Goal: Task Accomplishment & Management: Use online tool/utility

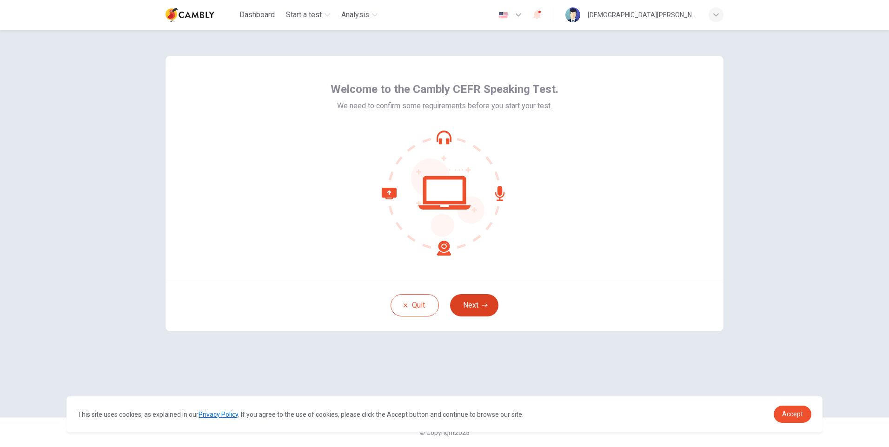
click at [475, 301] on button "Next" at bounding box center [474, 305] width 48 height 22
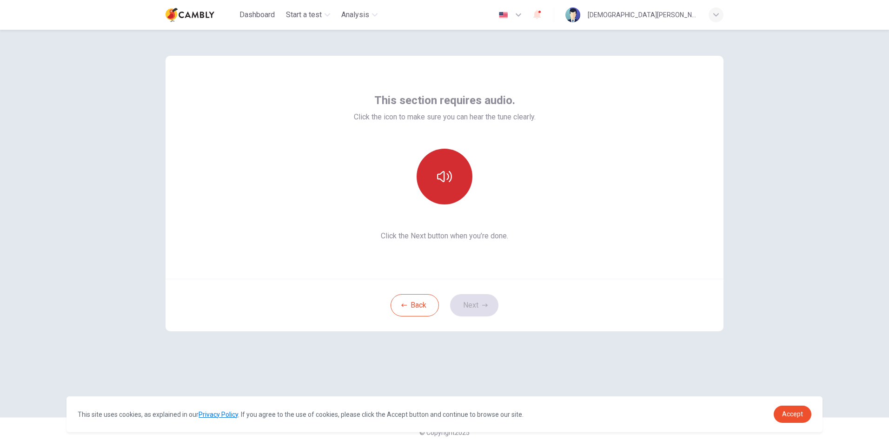
click at [444, 184] on icon "button" at bounding box center [444, 176] width 15 height 15
click at [468, 299] on button "Next" at bounding box center [474, 305] width 48 height 22
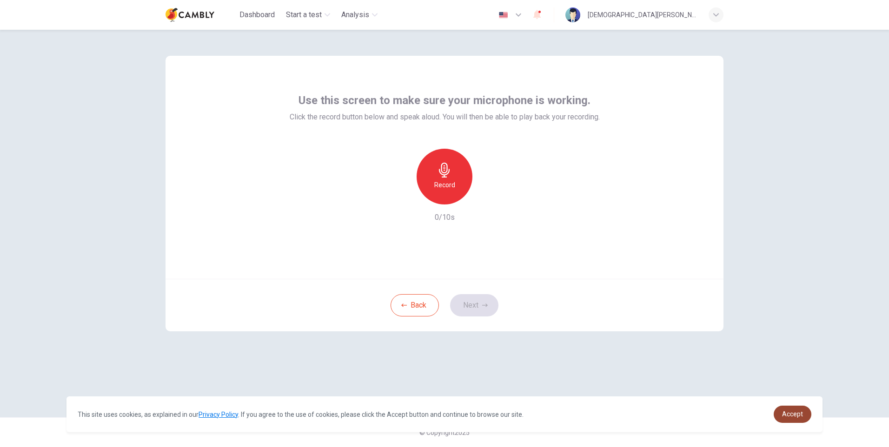
click at [804, 411] on link "Accept" at bounding box center [793, 414] width 38 height 17
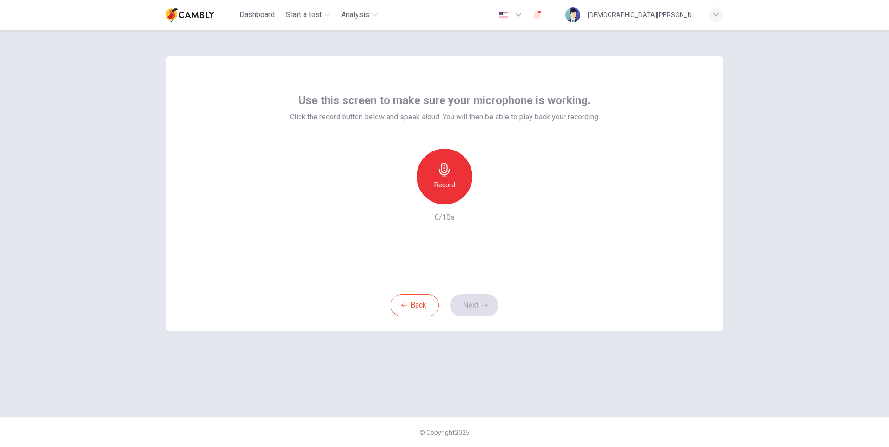
click at [452, 180] on h6 "Record" at bounding box center [444, 184] width 21 height 11
click at [449, 173] on icon "button" at bounding box center [444, 170] width 15 height 15
click at [468, 302] on button "Next" at bounding box center [474, 305] width 48 height 22
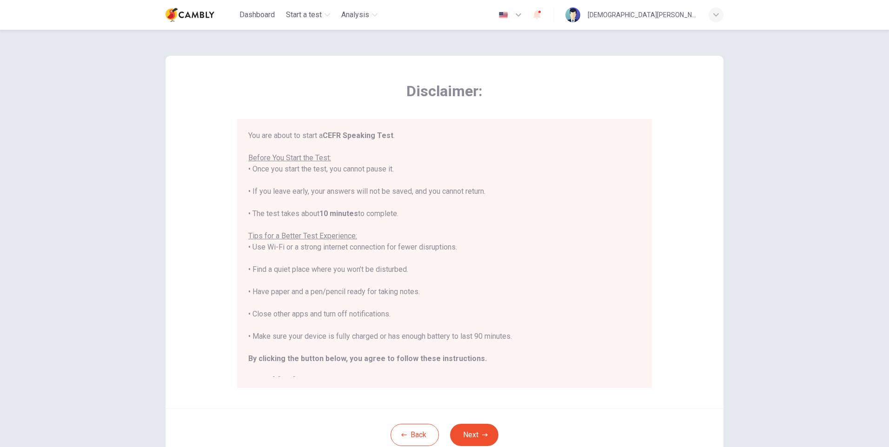
scroll to position [70, 0]
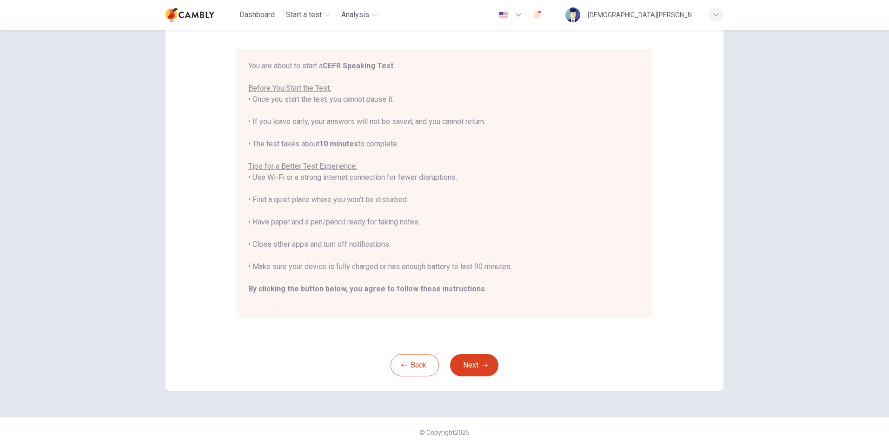
click at [467, 363] on button "Next" at bounding box center [474, 365] width 48 height 22
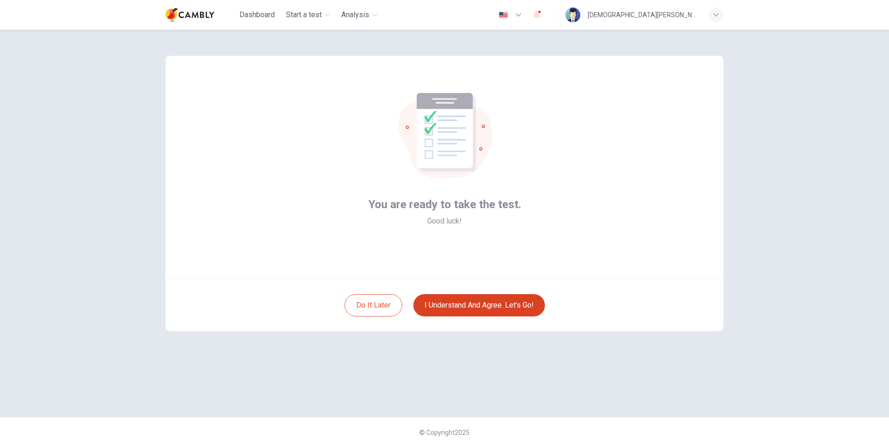
scroll to position [0, 0]
click at [511, 300] on button "I understand and agree. Let’s go!" at bounding box center [479, 305] width 132 height 22
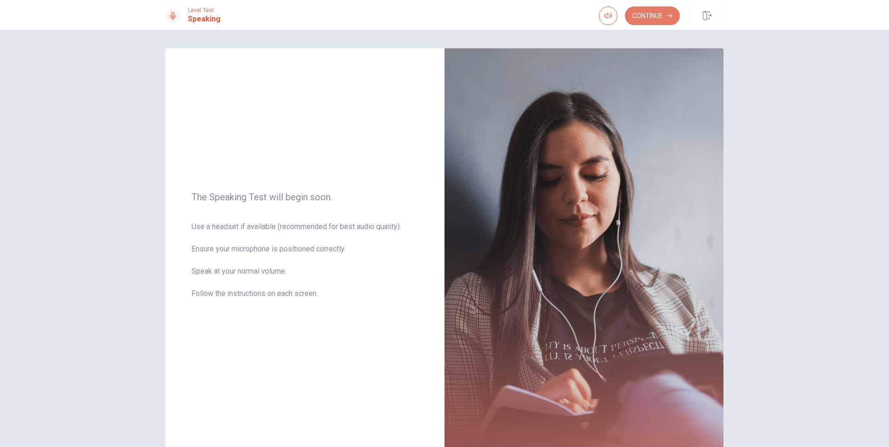
click at [653, 14] on button "Continue" at bounding box center [652, 16] width 55 height 19
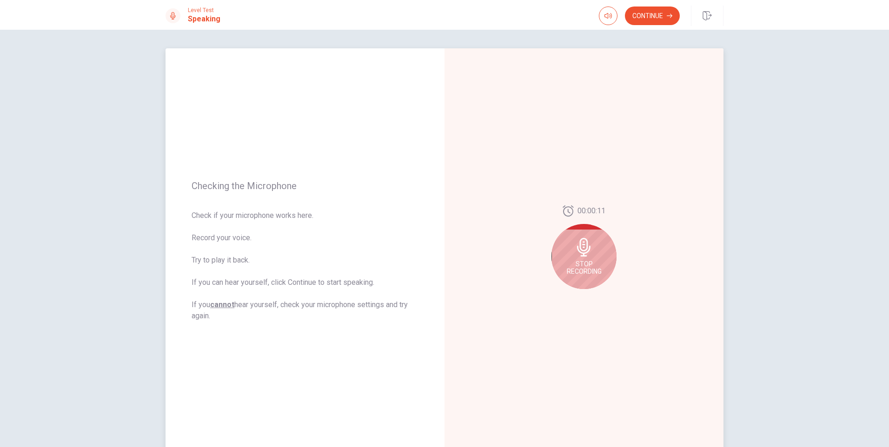
click at [569, 259] on div "Stop Recording" at bounding box center [583, 256] width 65 height 65
click at [597, 298] on button "Play Audio" at bounding box center [594, 296] width 13 height 13
click at [571, 298] on icon "Record Again" at bounding box center [574, 297] width 6 height 6
click at [584, 262] on span "Stop Recording" at bounding box center [584, 267] width 35 height 15
click at [595, 294] on button "Play Audio" at bounding box center [594, 296] width 13 height 13
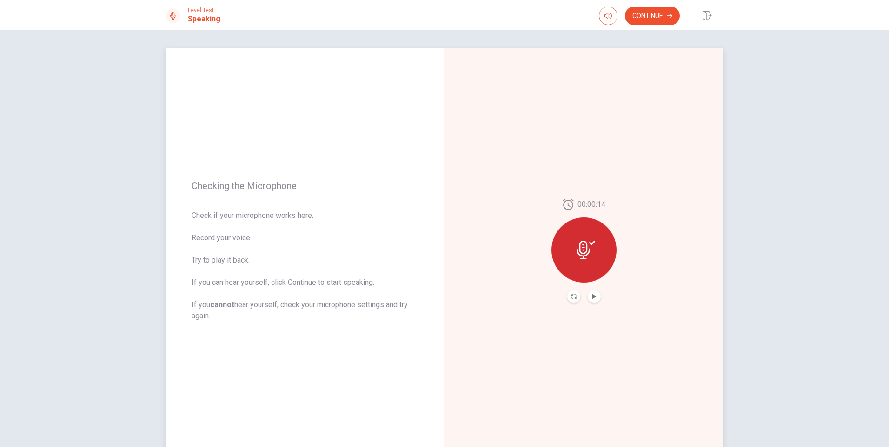
click at [594, 302] on button "Play Audio" at bounding box center [594, 296] width 13 height 13
click at [576, 295] on button "Record Again" at bounding box center [573, 296] width 13 height 13
click at [586, 245] on icon at bounding box center [583, 247] width 13 height 19
click at [588, 298] on button "Play Audio" at bounding box center [594, 296] width 13 height 13
click at [656, 8] on button "Continue" at bounding box center [652, 16] width 55 height 19
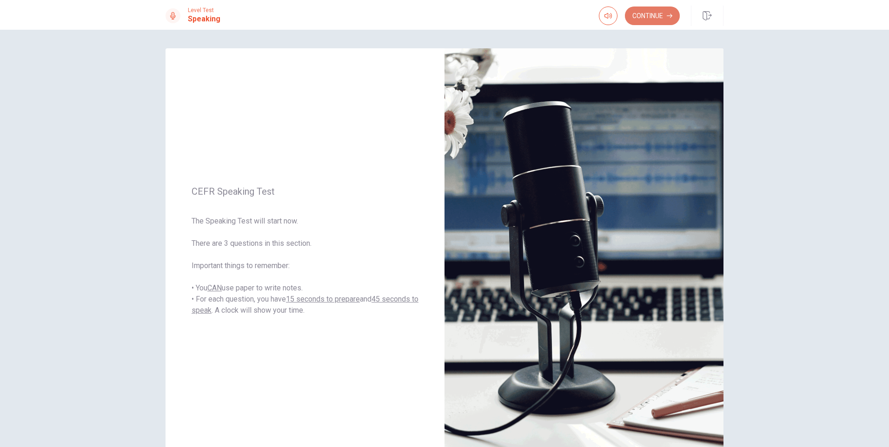
click at [648, 20] on button "Continue" at bounding box center [652, 16] width 55 height 19
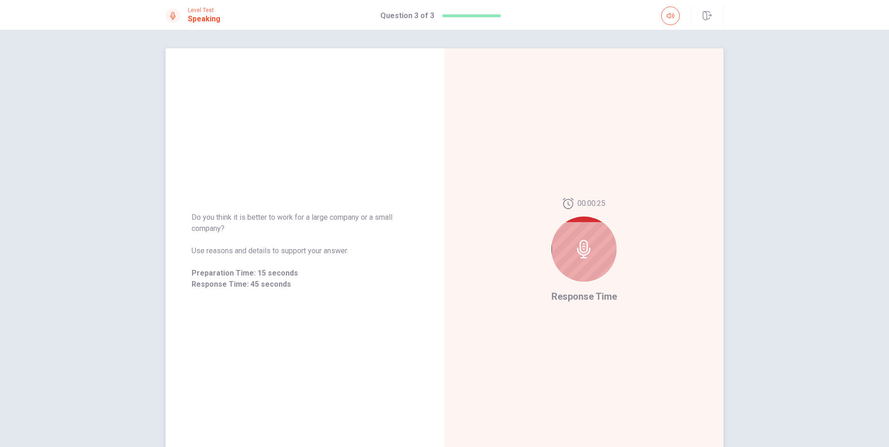
click at [580, 250] on icon at bounding box center [584, 249] width 19 height 19
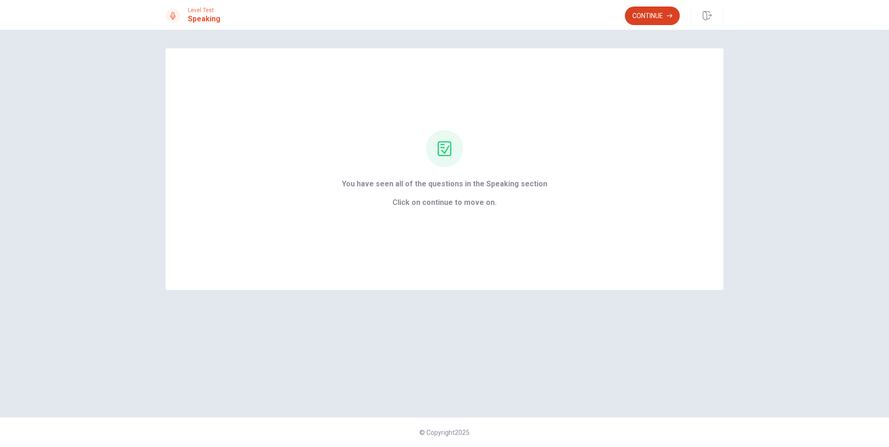
click at [655, 16] on button "Continue" at bounding box center [652, 16] width 55 height 19
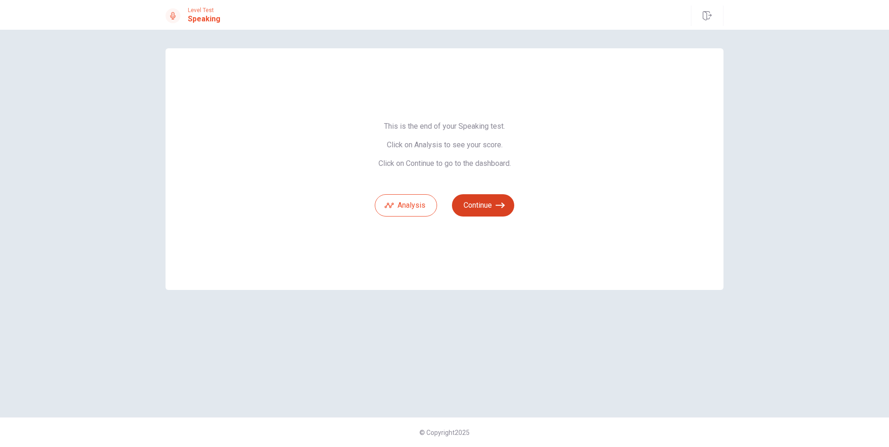
click at [482, 200] on button "Continue" at bounding box center [483, 205] width 62 height 22
